Goal: Find specific page/section: Find specific page/section

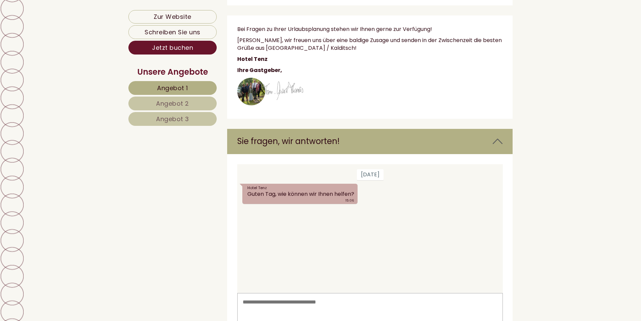
scroll to position [5223, 0]
click at [494, 136] on icon at bounding box center [498, 141] width 10 height 11
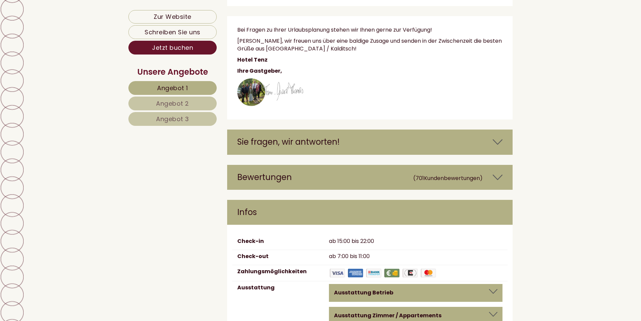
click at [494, 136] on icon at bounding box center [498, 141] width 10 height 11
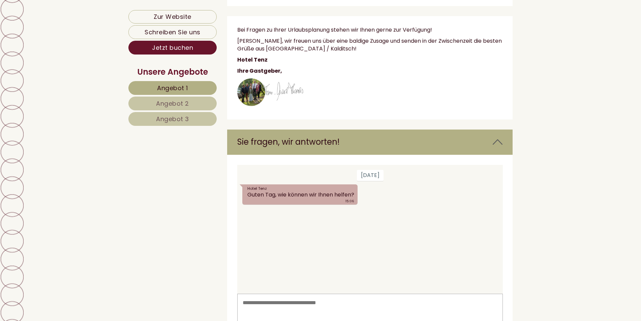
click at [495, 136] on icon at bounding box center [498, 141] width 10 height 11
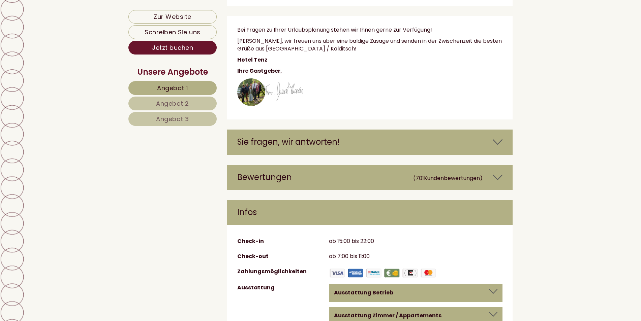
click at [497, 172] on icon at bounding box center [498, 177] width 10 height 11
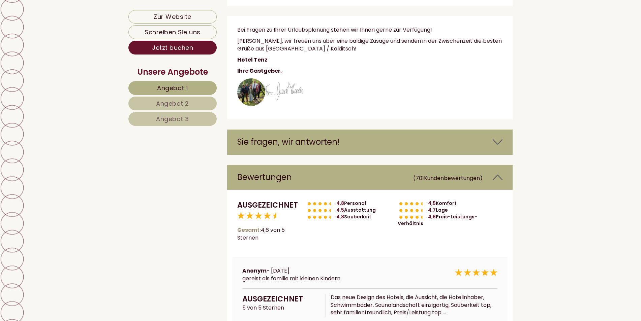
click at [497, 172] on icon at bounding box center [498, 177] width 10 height 11
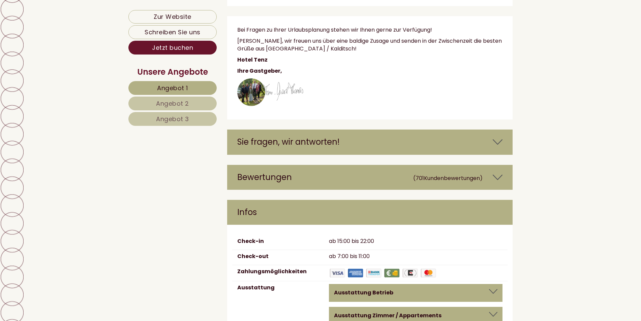
click at [498, 172] on icon at bounding box center [498, 177] width 10 height 11
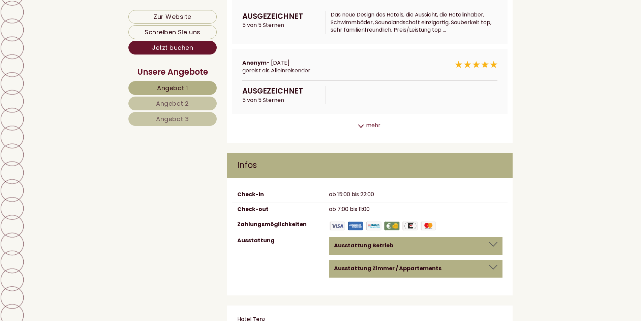
scroll to position [5503, 0]
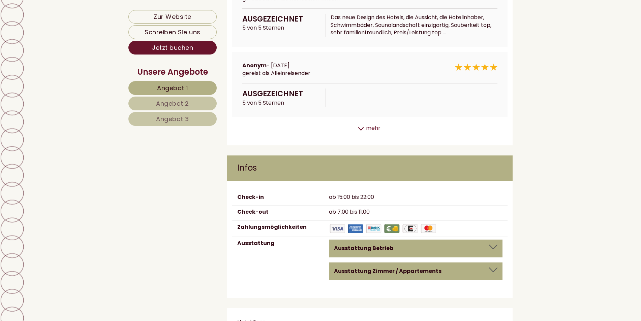
click at [474, 245] on div "Ausstattung Betrieb" at bounding box center [415, 249] width 163 height 8
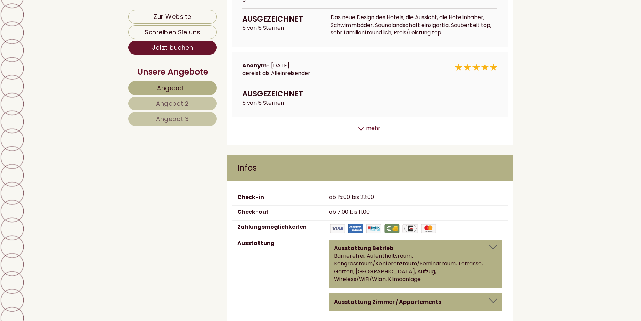
click at [436, 294] on div "Ausstattung Zimmer / Appartements Überlange Betten (über 2 m), TV, Bademantel, …" at bounding box center [416, 303] width 174 height 18
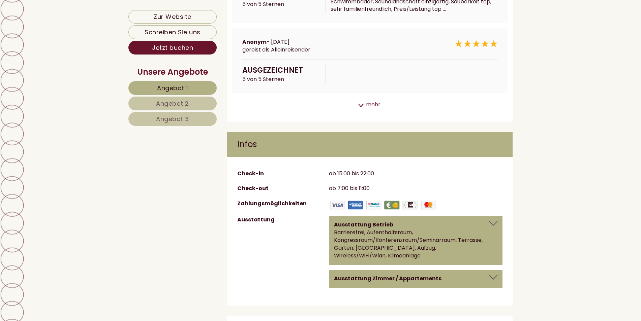
scroll to position [5537, 0]
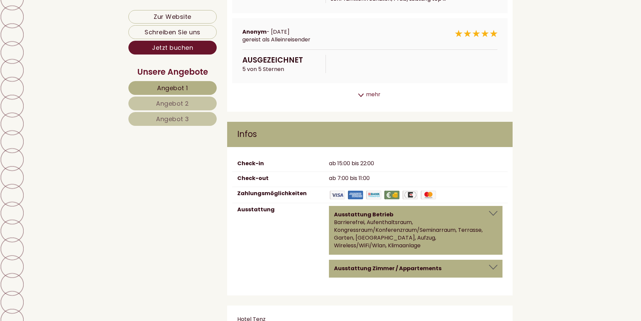
click at [459, 260] on div "Ausstattung Zimmer / Appartements Überlange Betten (über 2 m), TV, Bademantel, …" at bounding box center [416, 269] width 174 height 18
click at [467, 265] on div "Ausstattung Zimmer / Appartements" at bounding box center [415, 269] width 163 height 8
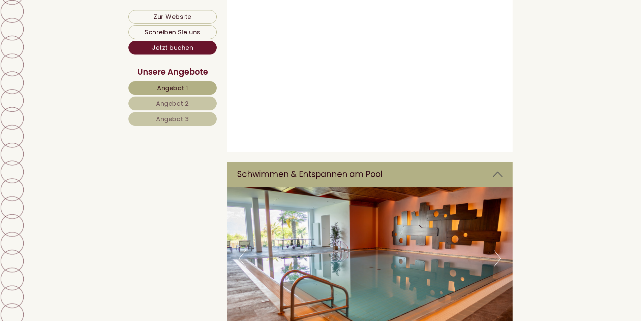
scroll to position [4661, 0]
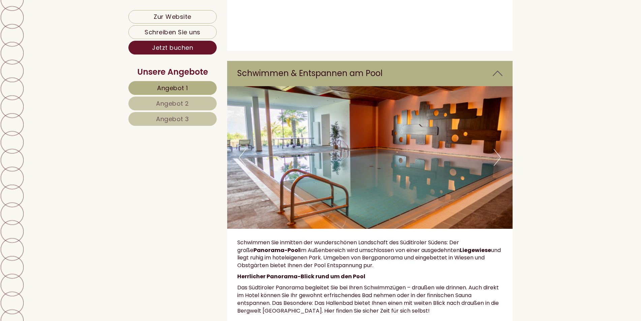
click at [495, 149] on button "Next" at bounding box center [497, 157] width 7 height 17
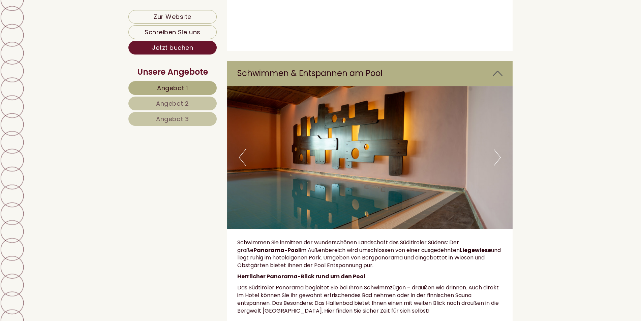
click at [495, 149] on button "Next" at bounding box center [497, 157] width 7 height 17
